Goal: Task Accomplishment & Management: Manage account settings

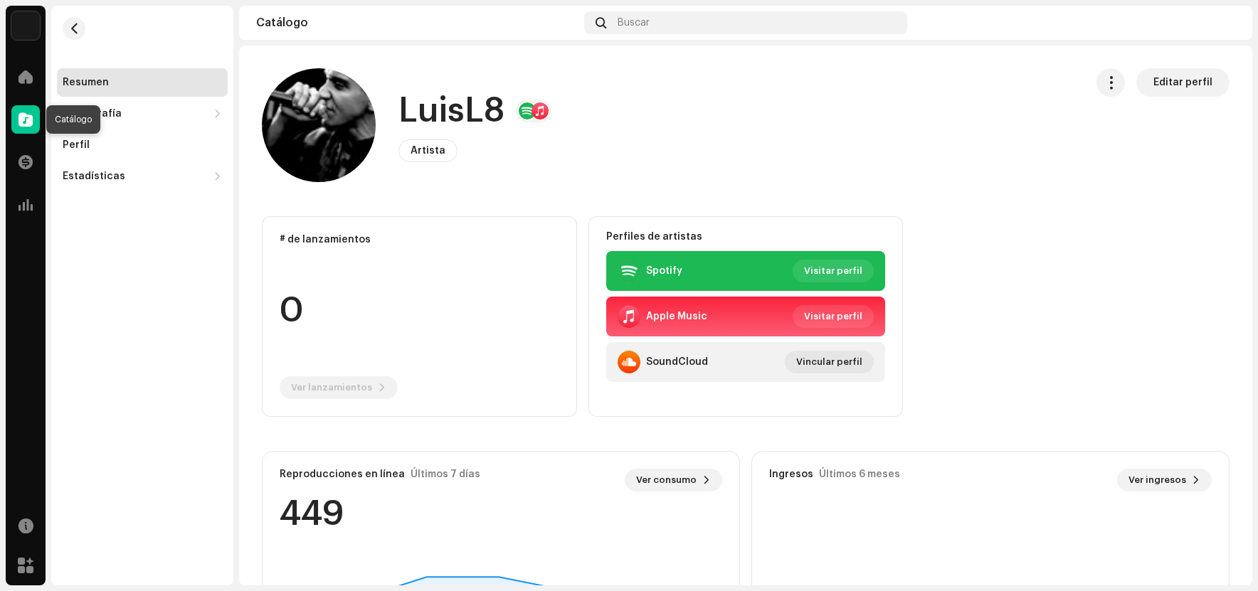
click at [25, 121] on span at bounding box center [25, 119] width 14 height 11
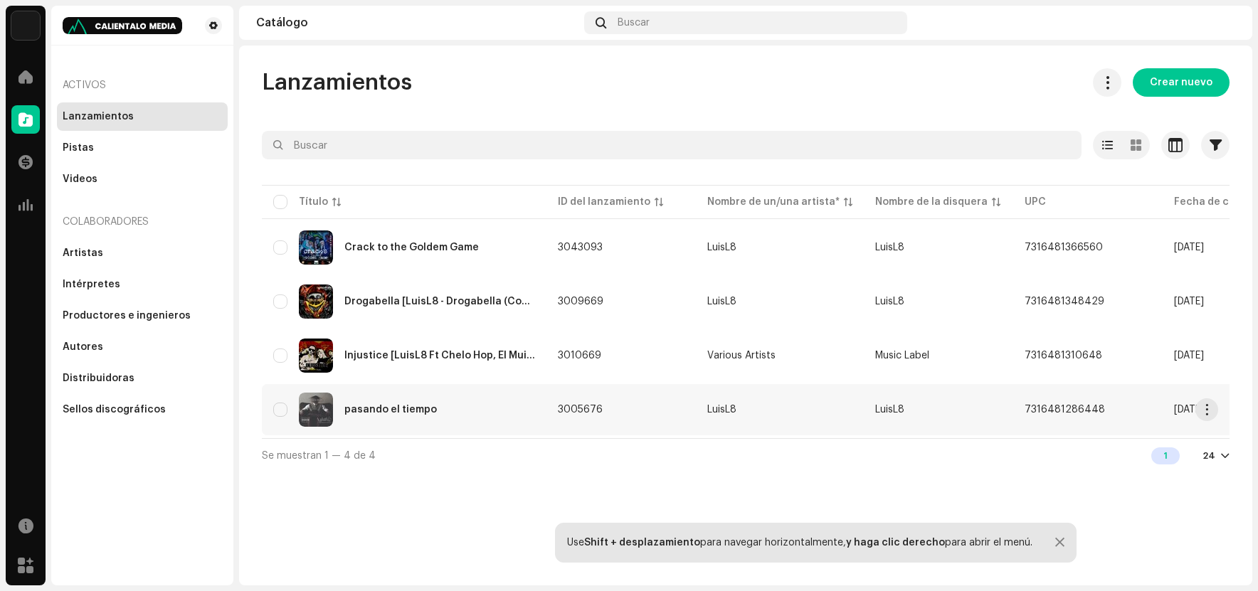
click at [443, 416] on div "pasando el tiempo" at bounding box center [404, 410] width 262 height 34
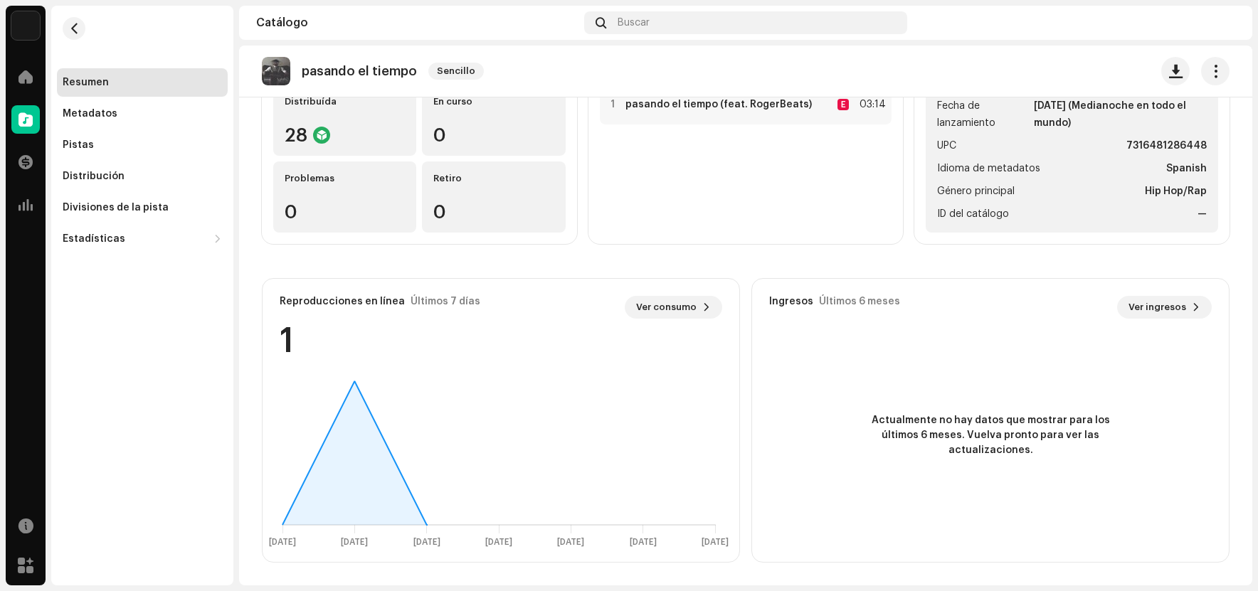
scroll to position [29, 0]
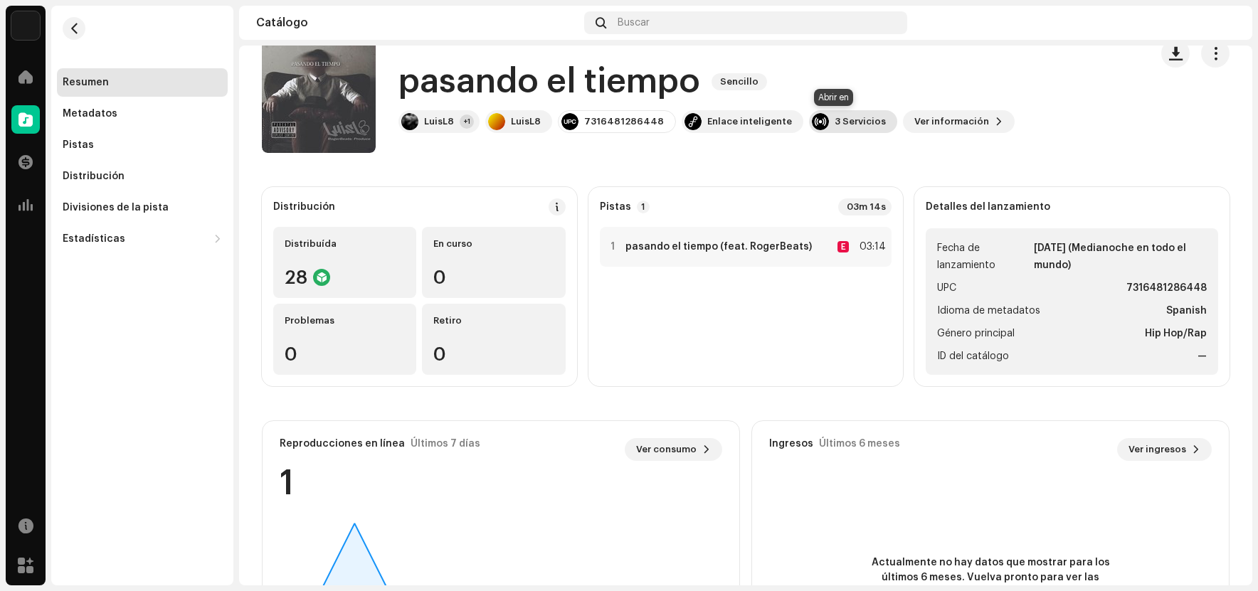
click at [812, 126] on div at bounding box center [820, 121] width 17 height 17
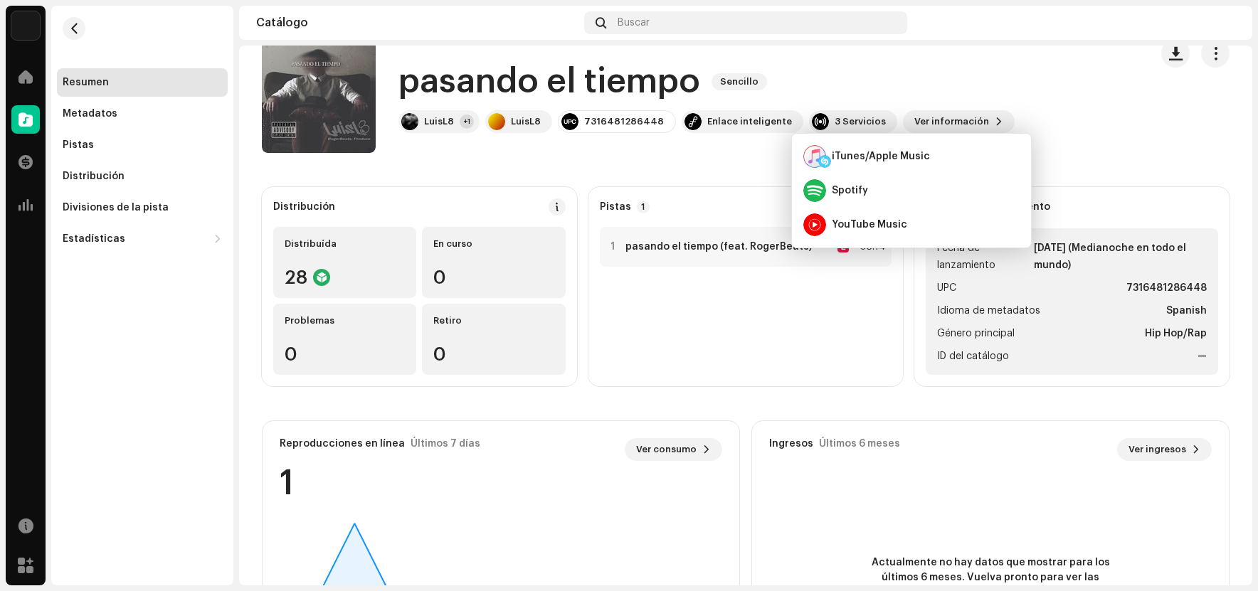
click at [744, 146] on div "pasando el tiempo Sencillo LuisL8 +1 LuisL8 7316481286448 Enlace inteligente 3 …" at bounding box center [700, 96] width 877 height 114
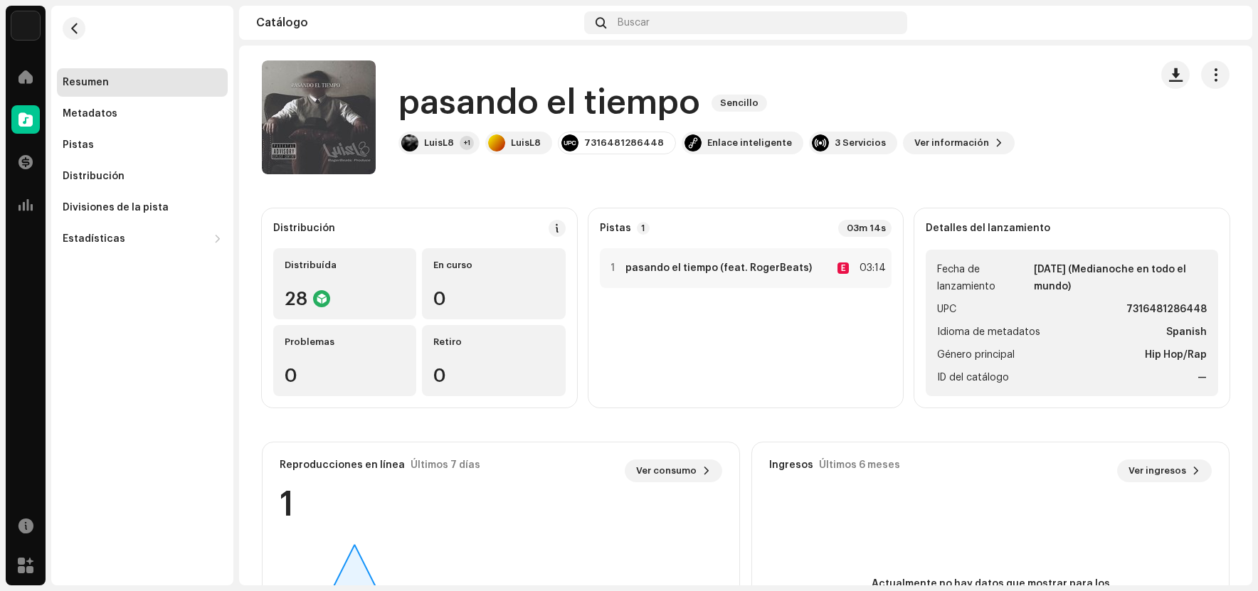
scroll to position [0, 0]
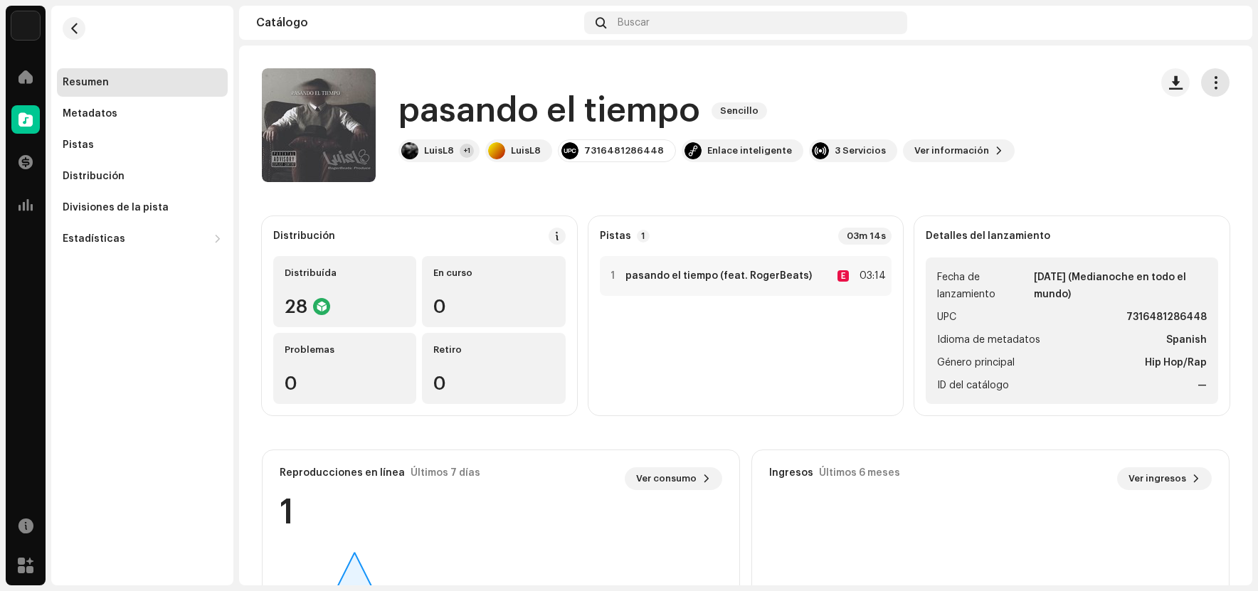
click at [1201, 88] on button "button" at bounding box center [1215, 82] width 28 height 28
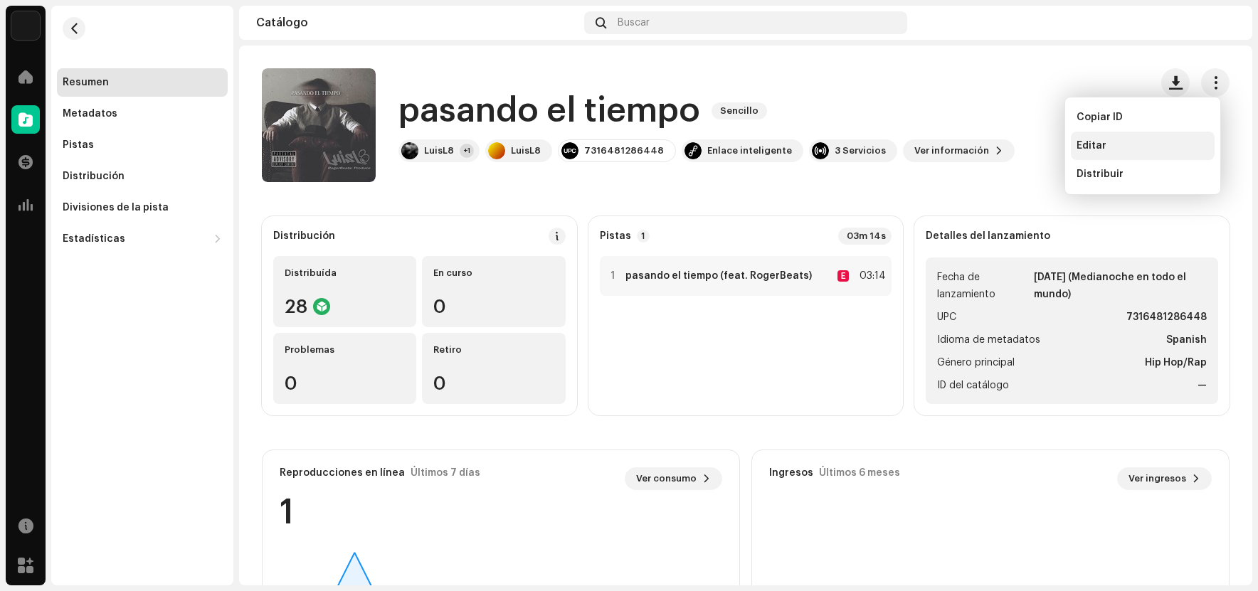
click at [1131, 147] on div "Editar" at bounding box center [1142, 145] width 132 height 11
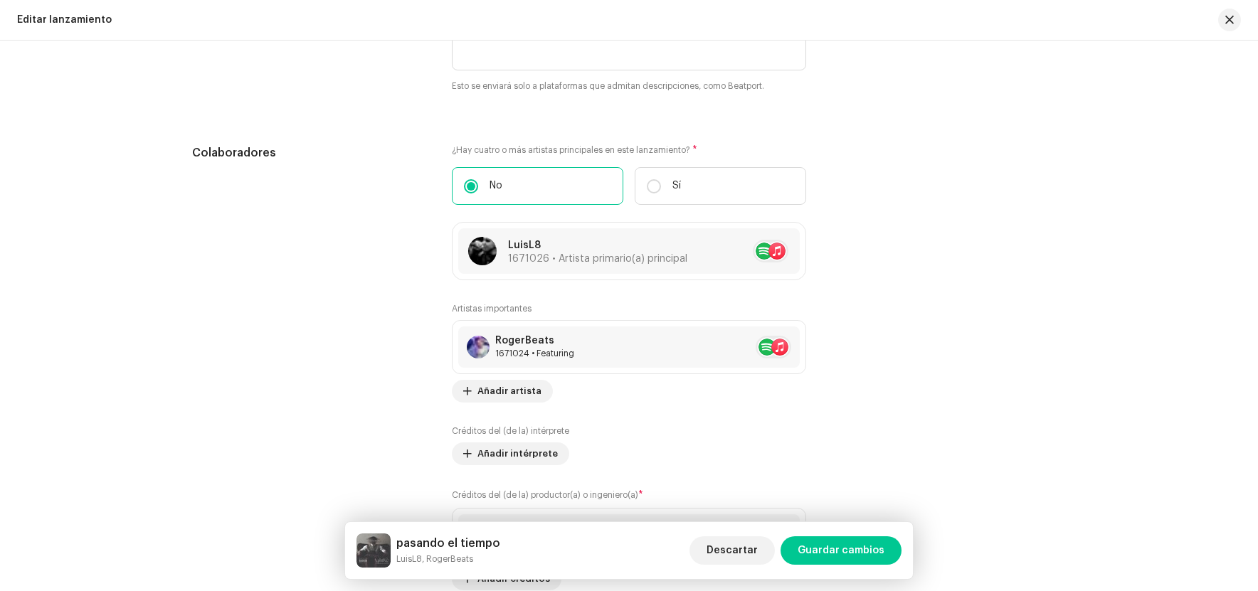
scroll to position [1423, 0]
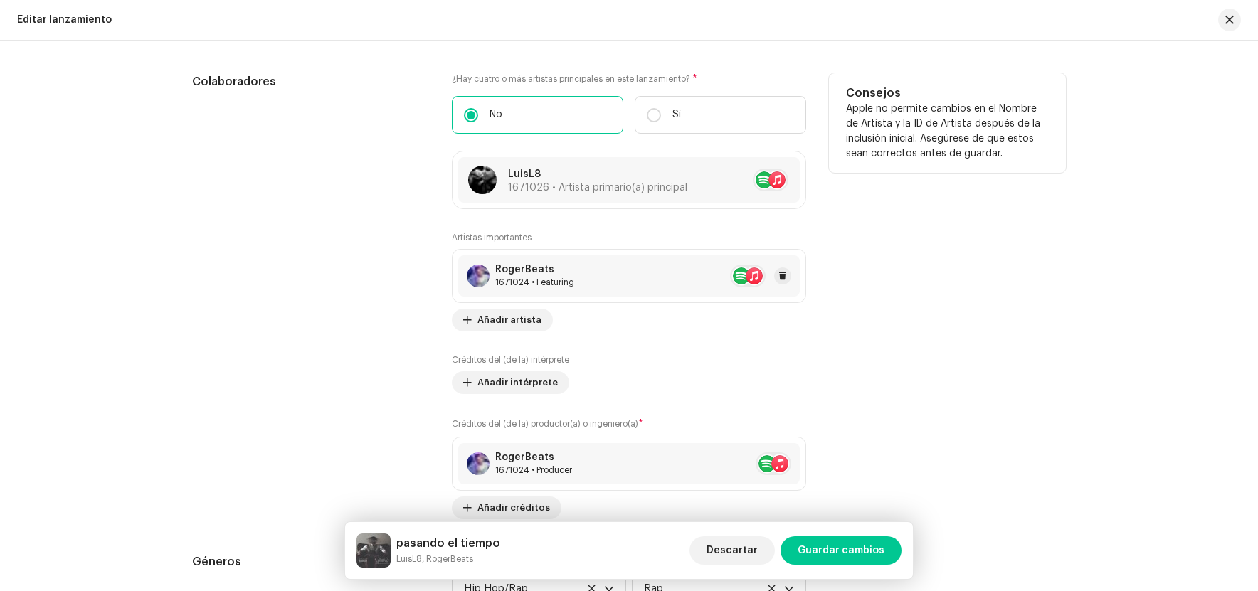
click at [694, 280] on div "RogerBeats 1671024 • Featuring" at bounding box center [629, 275] width 342 height 41
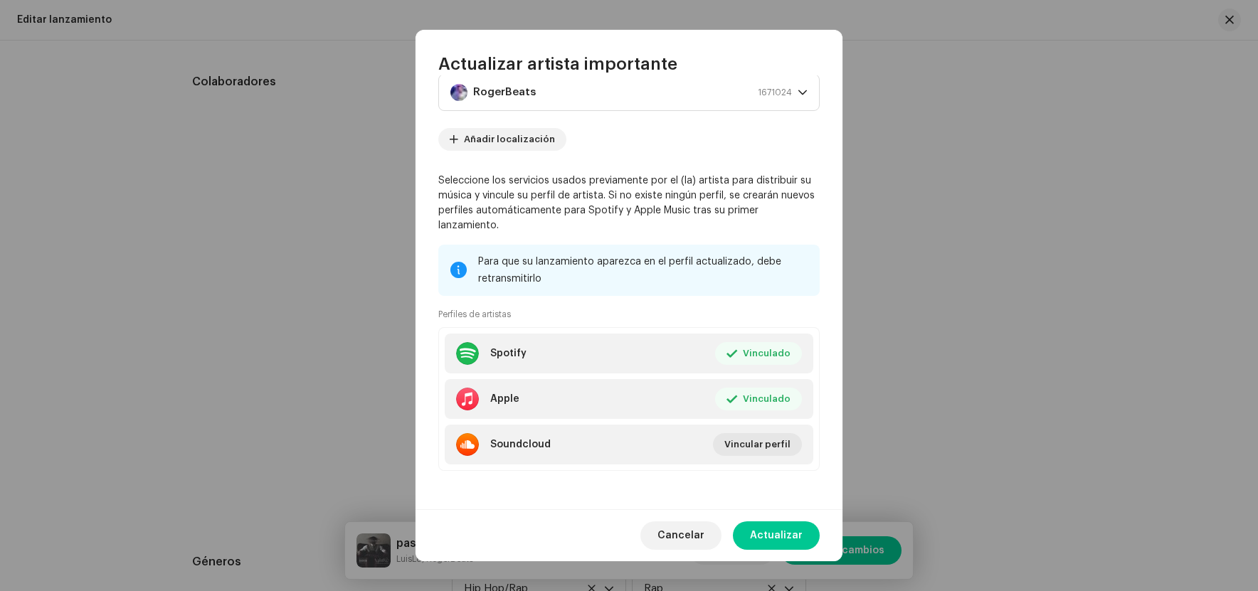
scroll to position [113, 0]
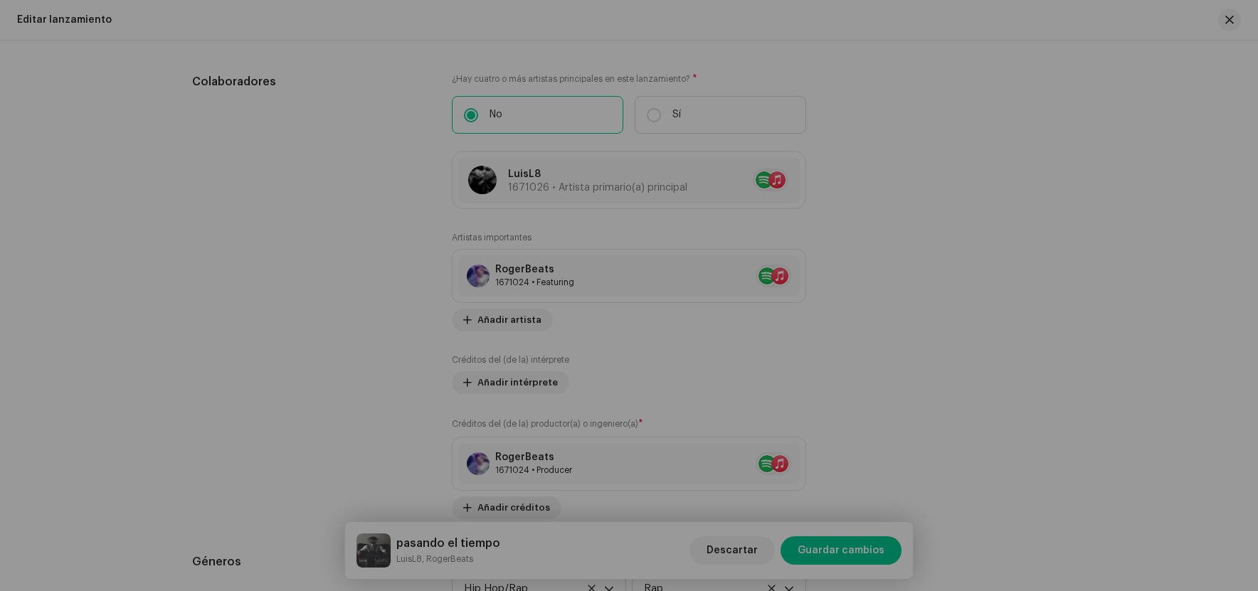
click at [1057, 320] on div "Actualizar artista importante Rol * Featuring Nombre * RogerBeats 1671024 Añadi…" at bounding box center [629, 295] width 1258 height 591
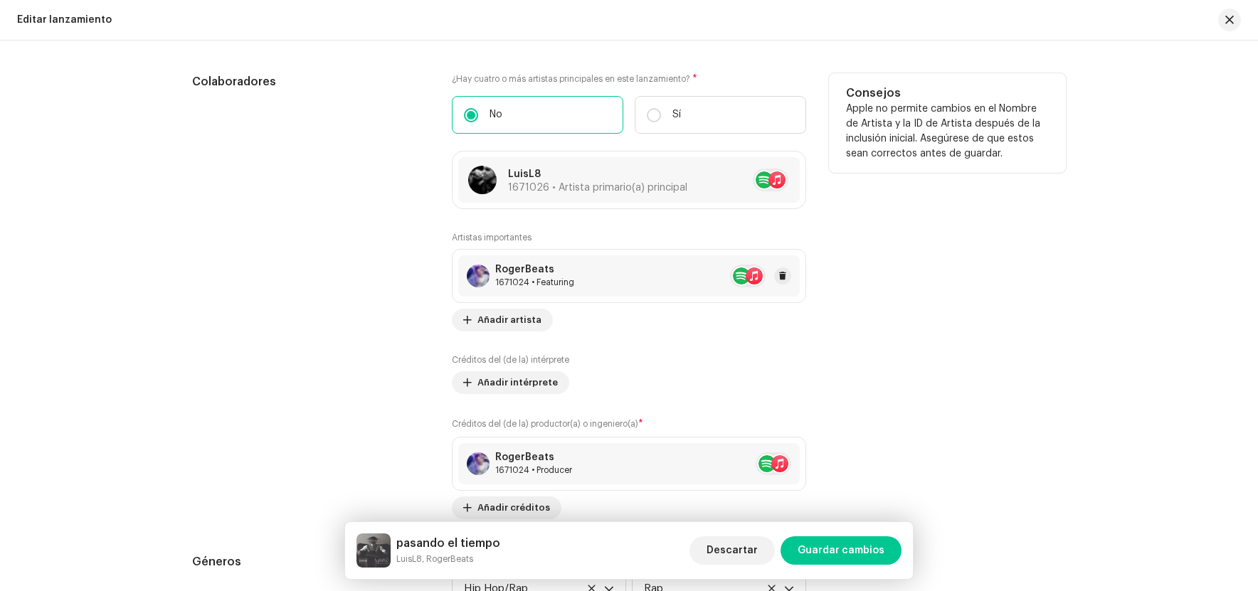
click at [625, 282] on div "RogerBeats 1671024 • Featuring" at bounding box center [629, 275] width 342 height 41
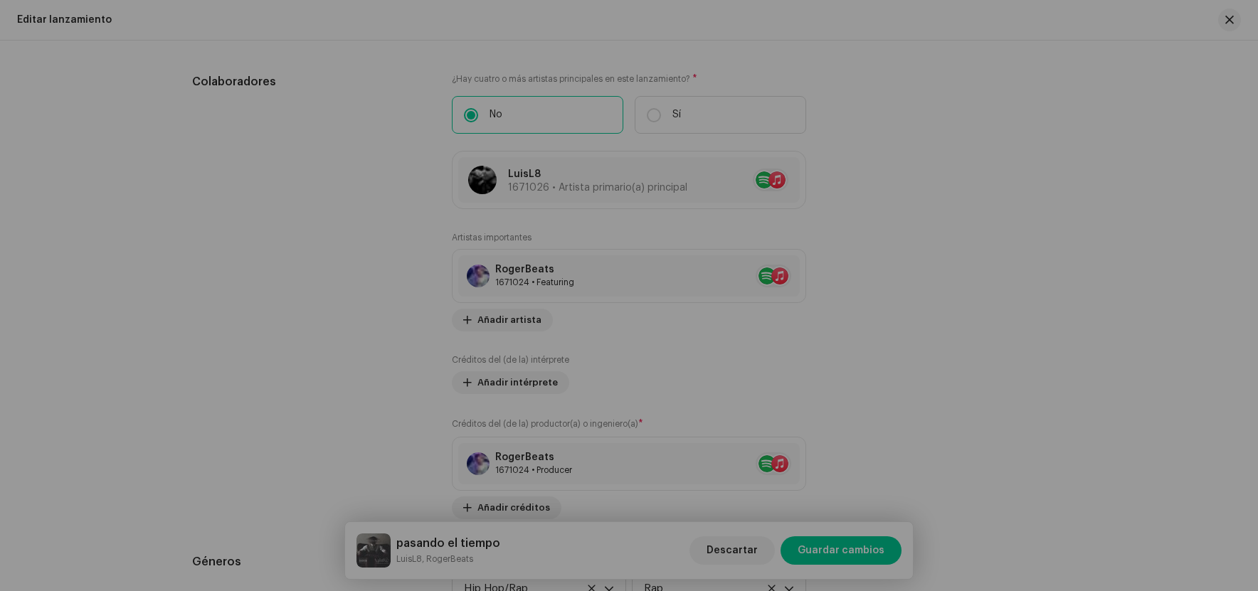
click at [945, 57] on div "Actualizar artista importante Rol * Featuring Nombre * RogerBeats 1671024 Añadi…" at bounding box center [629, 295] width 1258 height 591
